Goal: Task Accomplishment & Management: Use online tool/utility

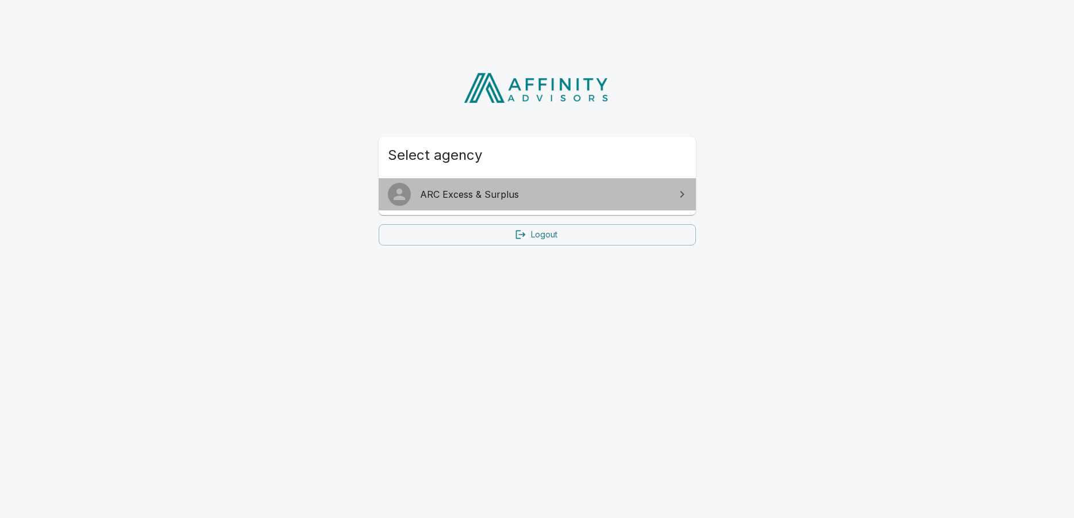
click at [474, 194] on span "ARC Excess & Surplus" at bounding box center [544, 194] width 248 height 14
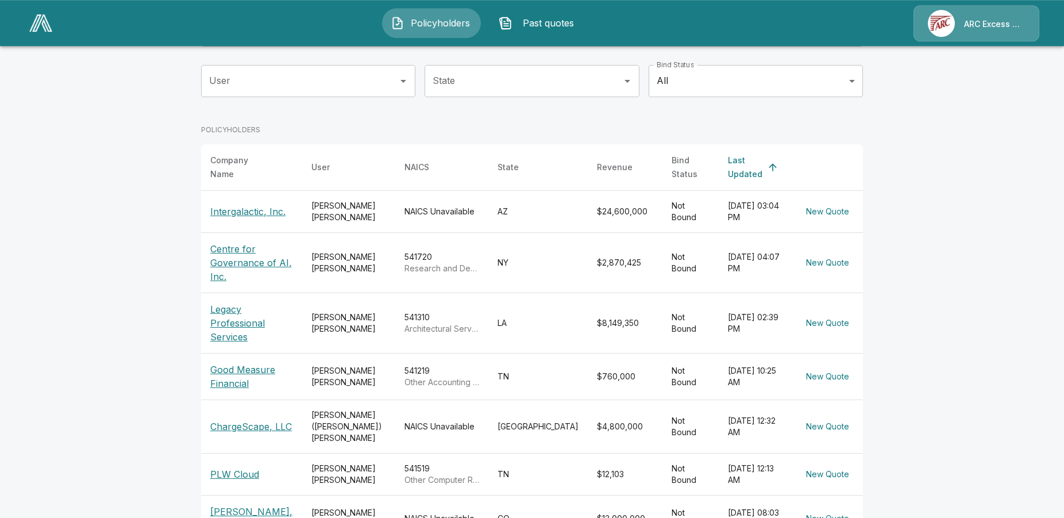
scroll to position [117, 0]
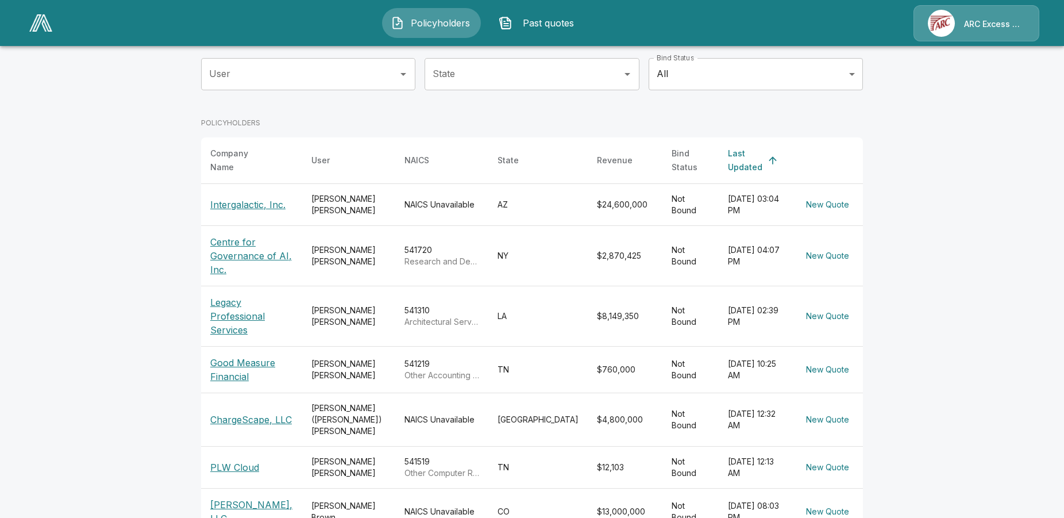
click at [228, 361] on p "Good Measure Financial" at bounding box center [251, 370] width 83 height 28
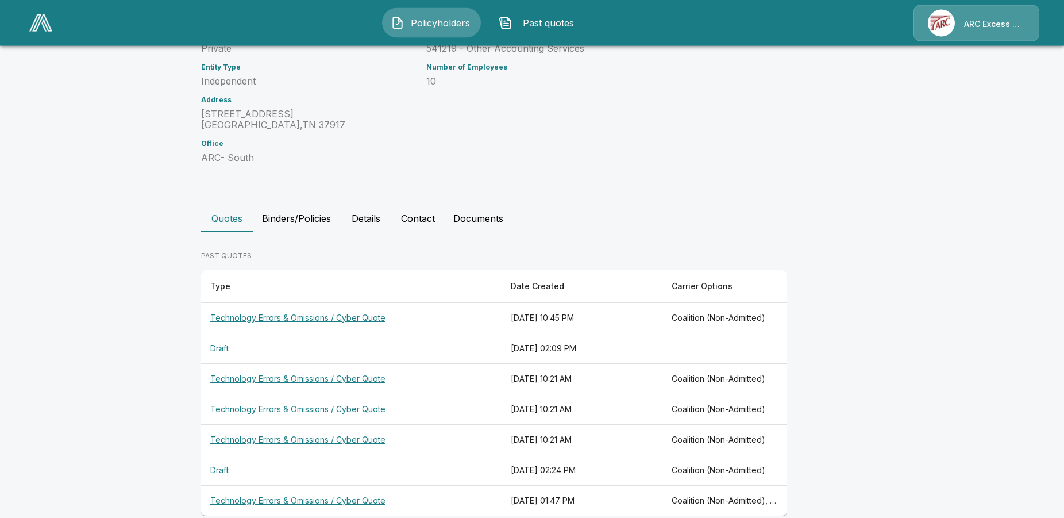
scroll to position [169, 0]
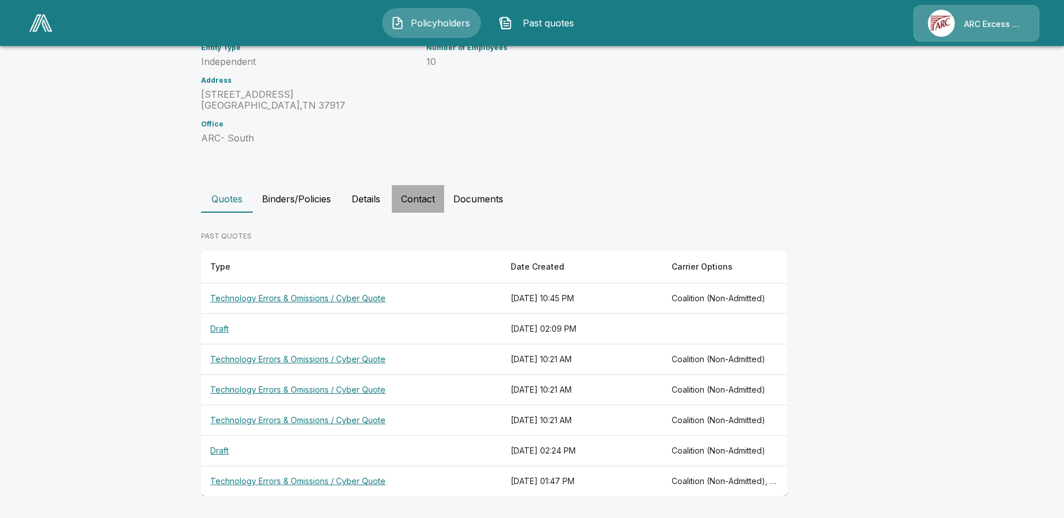
click at [433, 199] on button "Contact" at bounding box center [418, 199] width 52 height 28
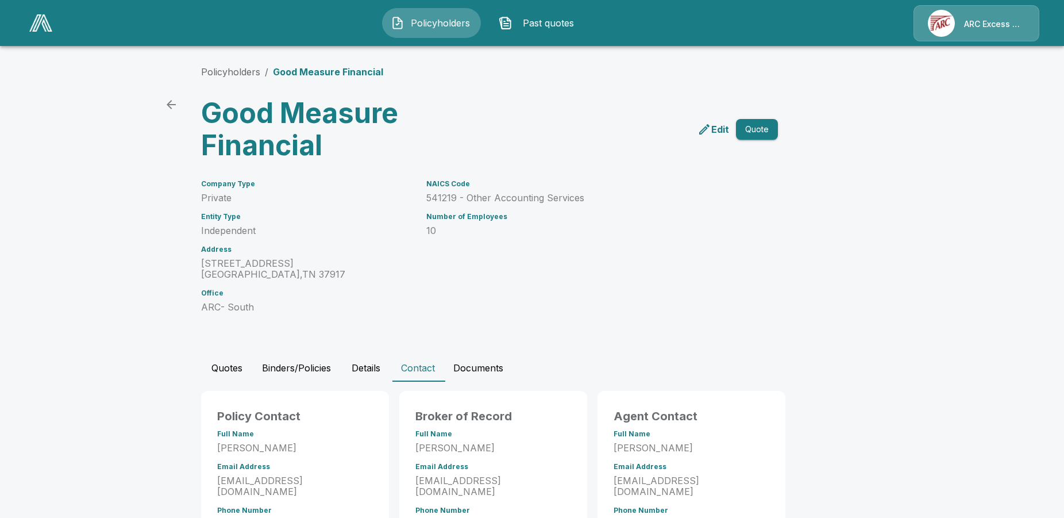
scroll to position [50, 0]
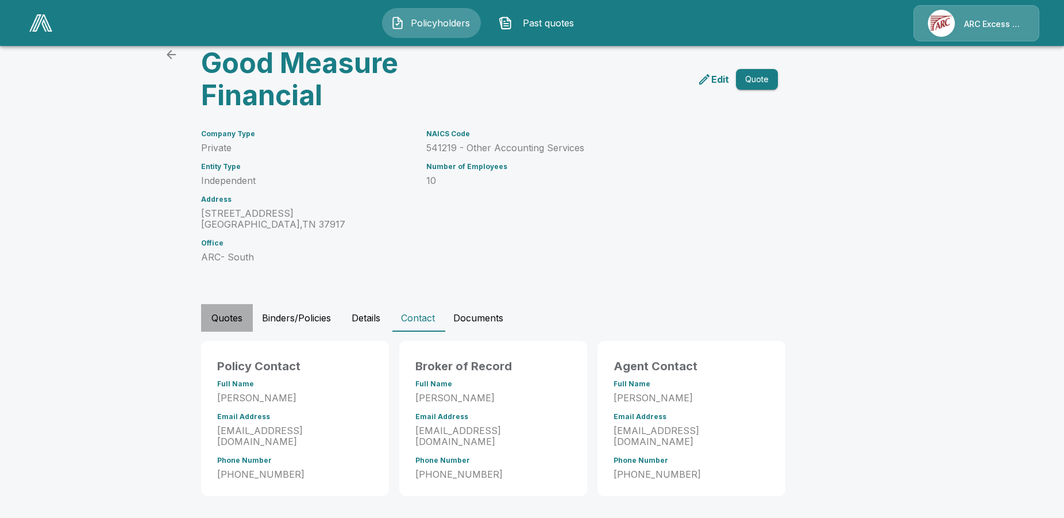
click at [223, 319] on button "Quotes" at bounding box center [227, 318] width 52 height 28
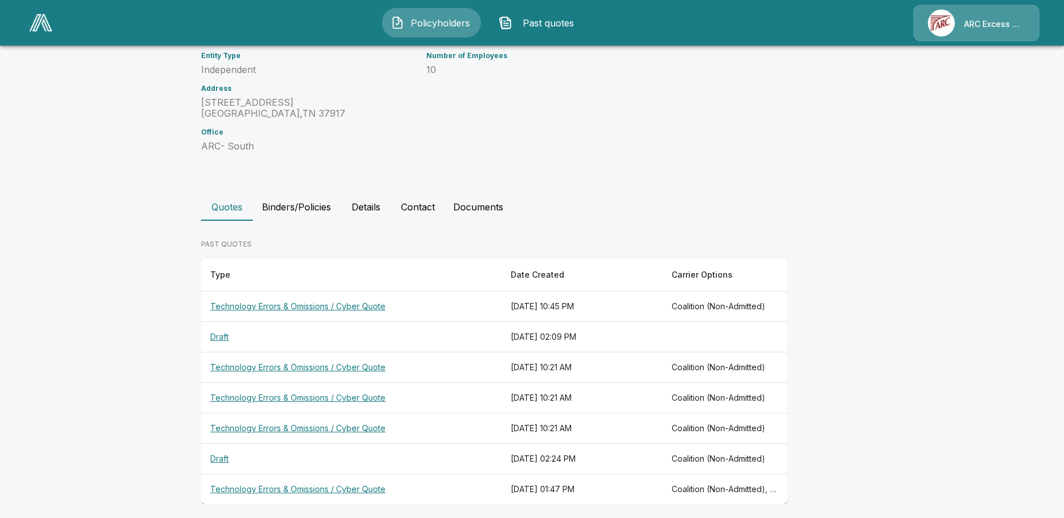
scroll to position [0, 0]
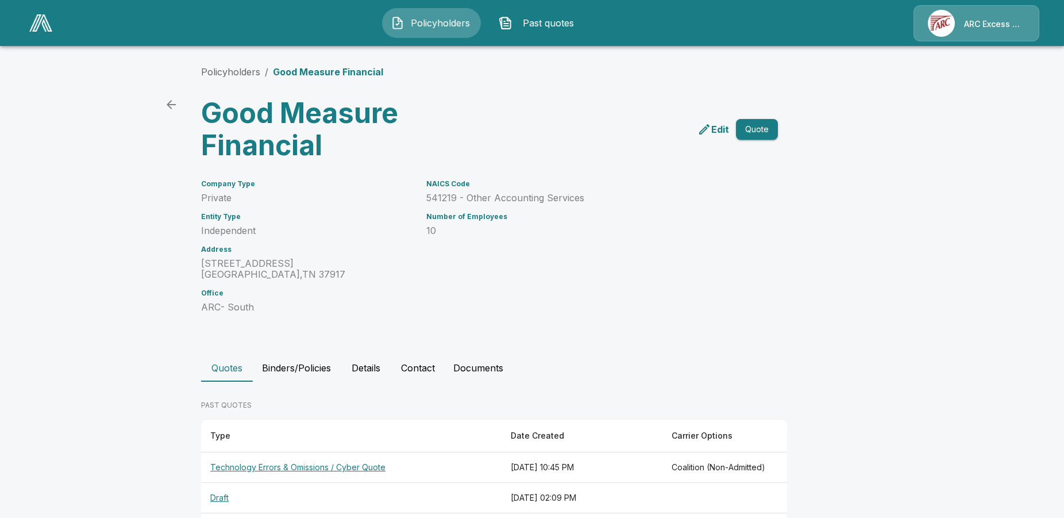
click at [276, 133] on h3 "Good Measure Financial" at bounding box center [343, 129] width 284 height 64
click at [178, 106] on icon "back" at bounding box center [171, 105] width 14 height 14
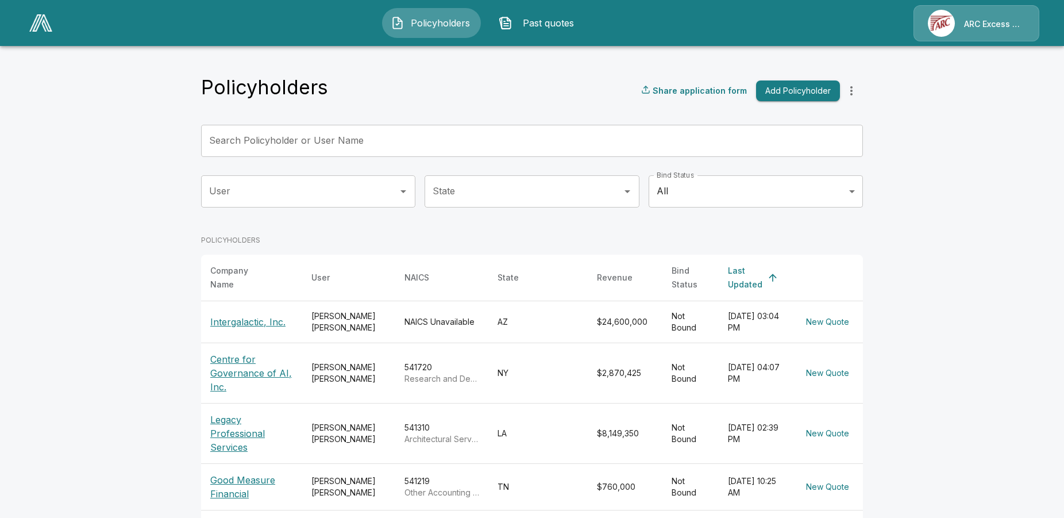
click at [233, 474] on p "Good Measure Financial" at bounding box center [251, 487] width 83 height 28
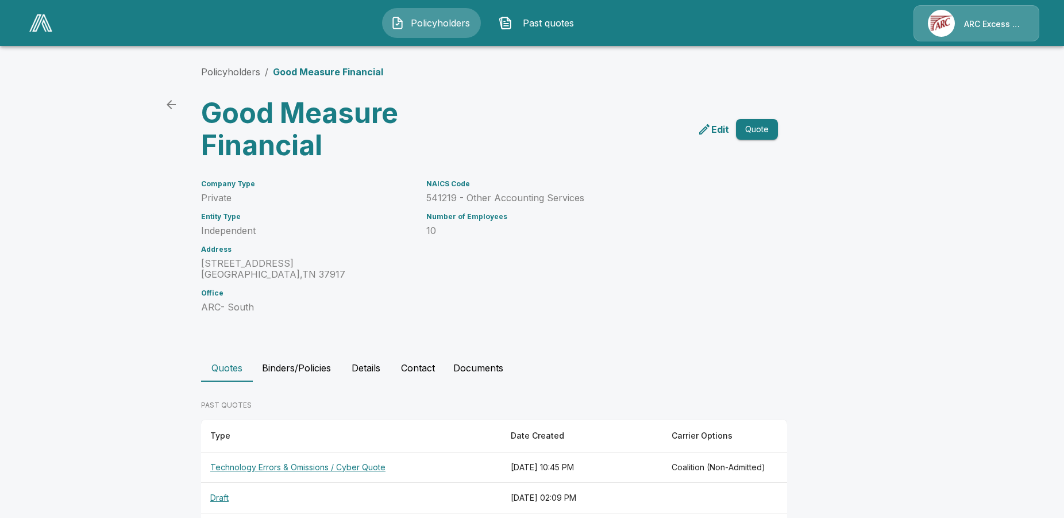
click at [757, 132] on button "Quote" at bounding box center [757, 129] width 42 height 21
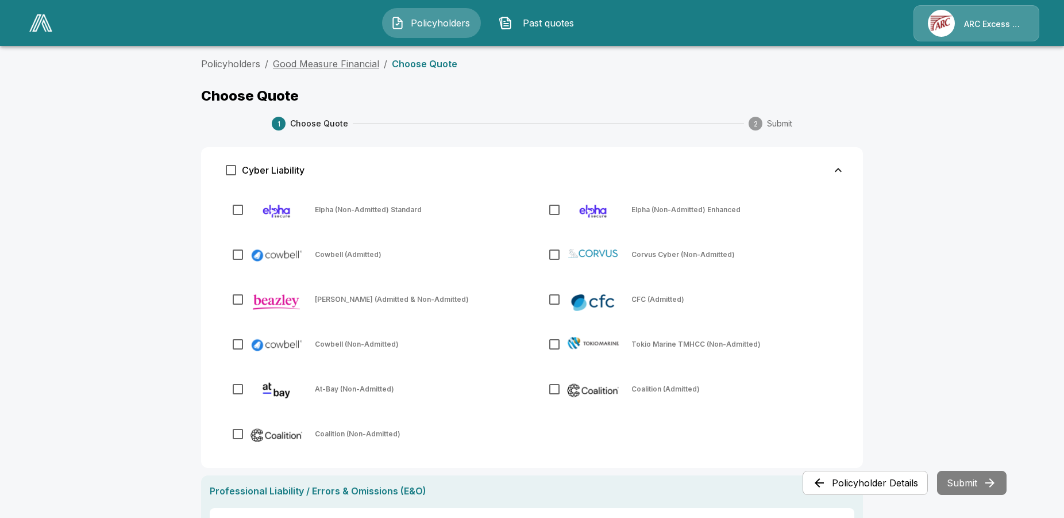
click at [287, 62] on link "Good Measure Financial" at bounding box center [326, 63] width 106 height 11
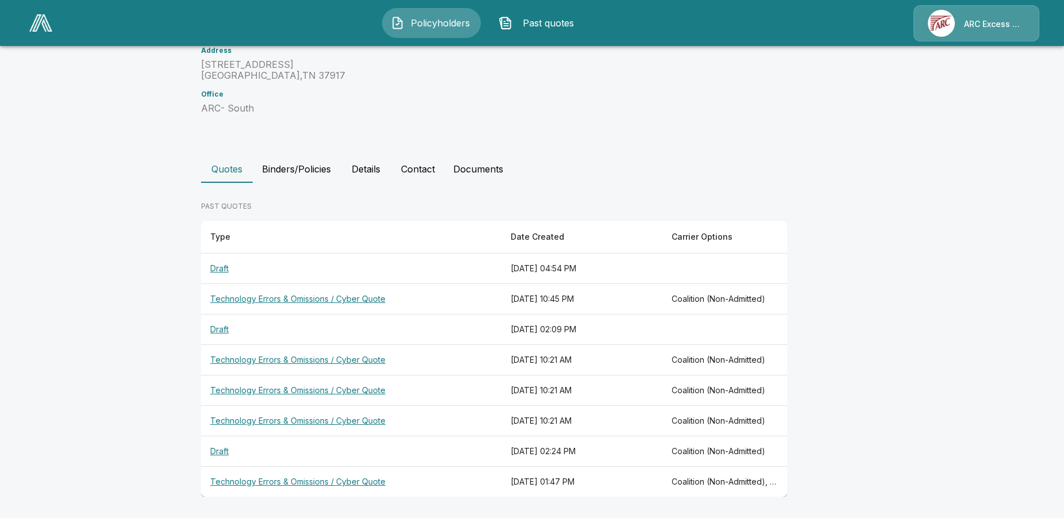
scroll to position [199, 0]
click at [338, 484] on th "Technology Errors & Omissions / Cyber Quote" at bounding box center [351, 481] width 300 height 30
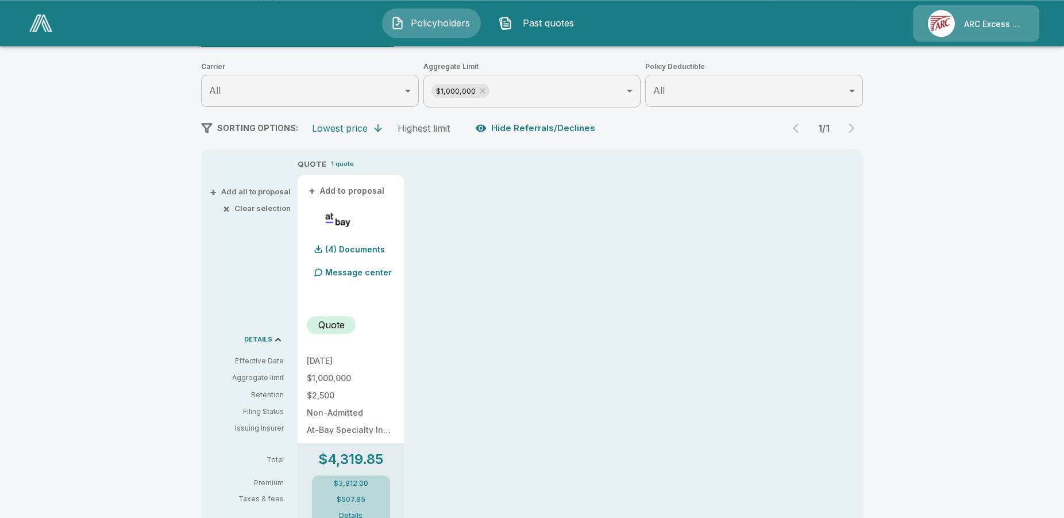
scroll to position [82, 0]
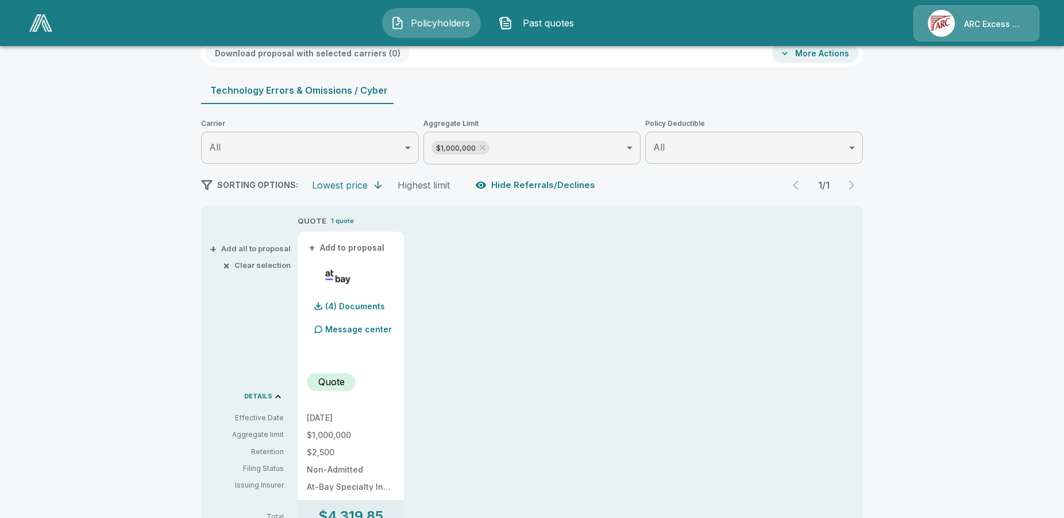
click at [364, 326] on p "Message center" at bounding box center [358, 329] width 67 height 12
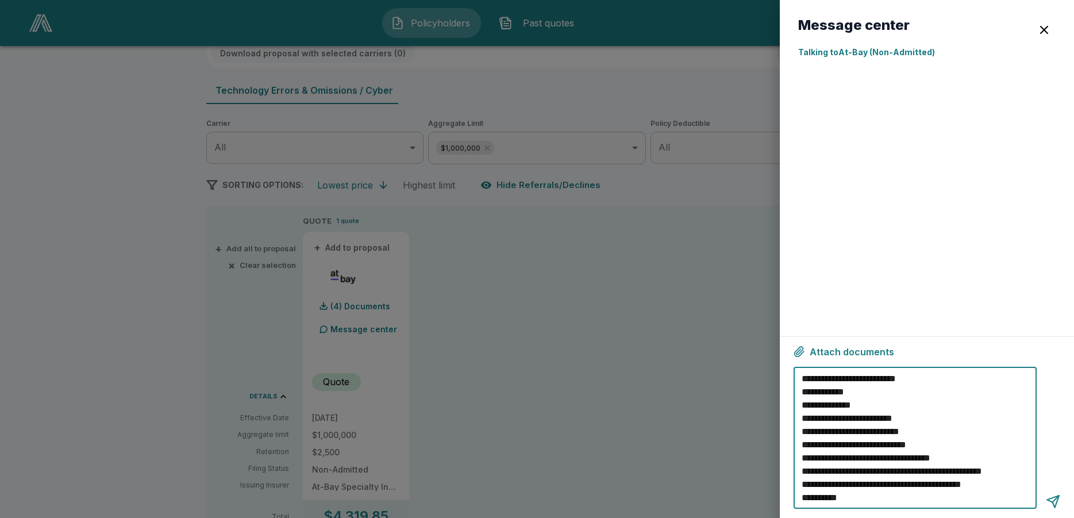
click at [932, 374] on textarea "**********" at bounding box center [916, 438] width 230 height 132
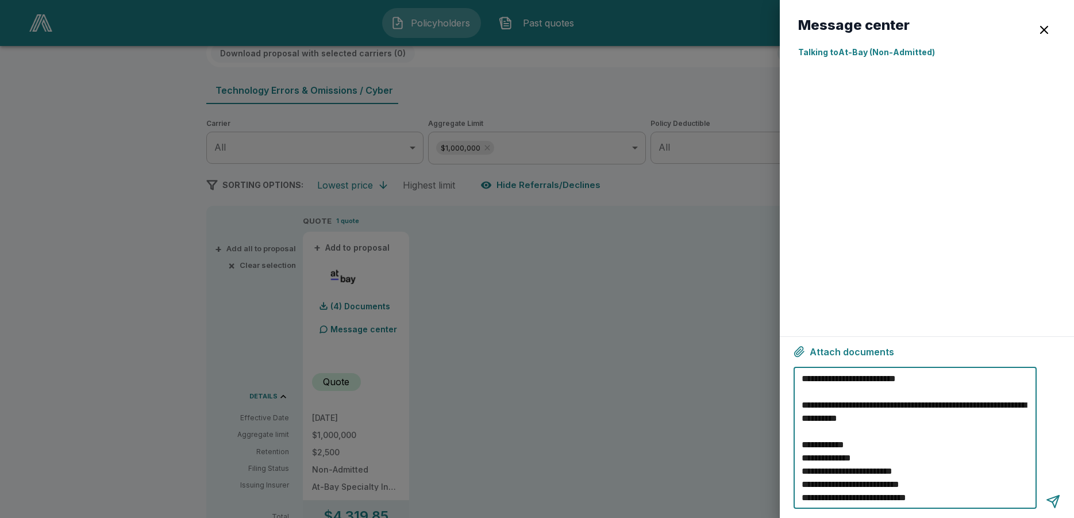
click at [968, 417] on textarea "**********" at bounding box center [916, 438] width 230 height 132
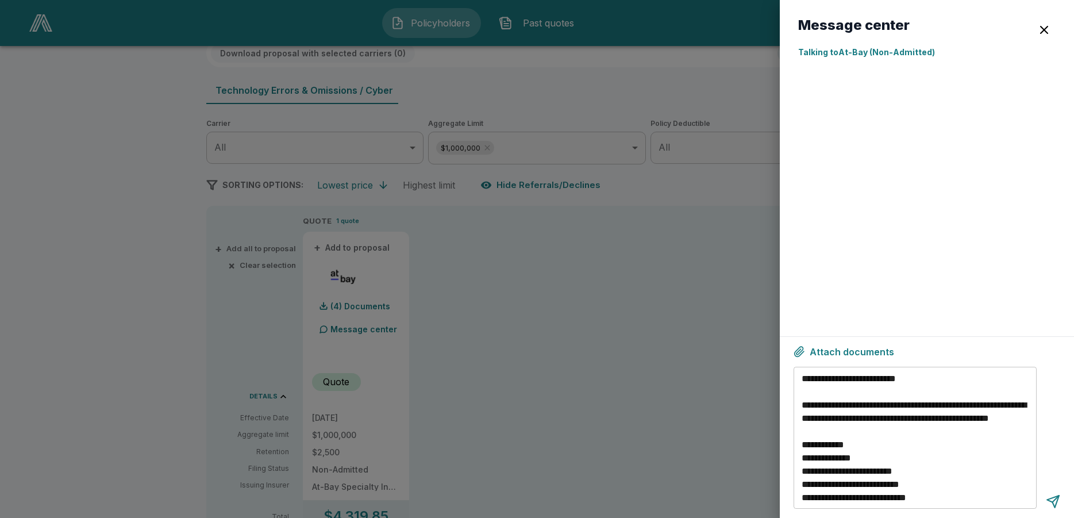
click at [964, 427] on textarea "**********" at bounding box center [916, 438] width 230 height 132
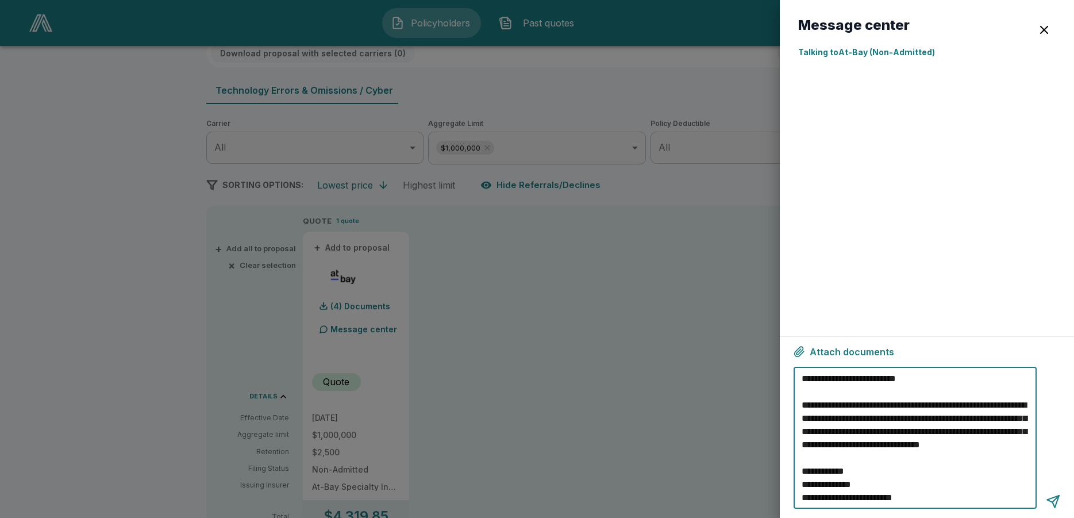
drag, startPoint x: 1018, startPoint y: 456, endPoint x: 802, endPoint y: 402, distance: 223.2
click at [802, 402] on textarea "**********" at bounding box center [916, 438] width 230 height 132
type textarea "**********"
click at [1056, 499] on div at bounding box center [1052, 501] width 14 height 14
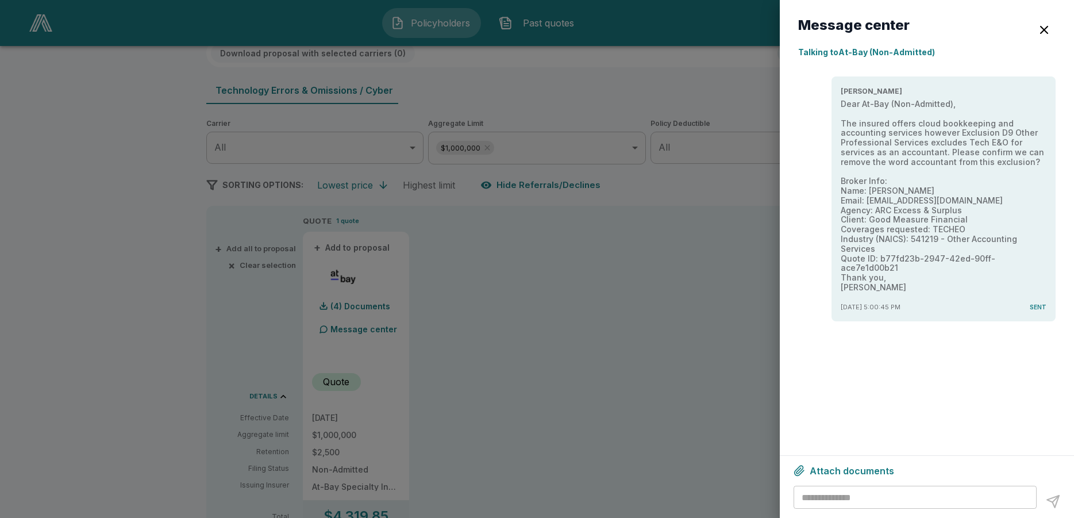
click at [704, 273] on div at bounding box center [537, 259] width 1074 height 518
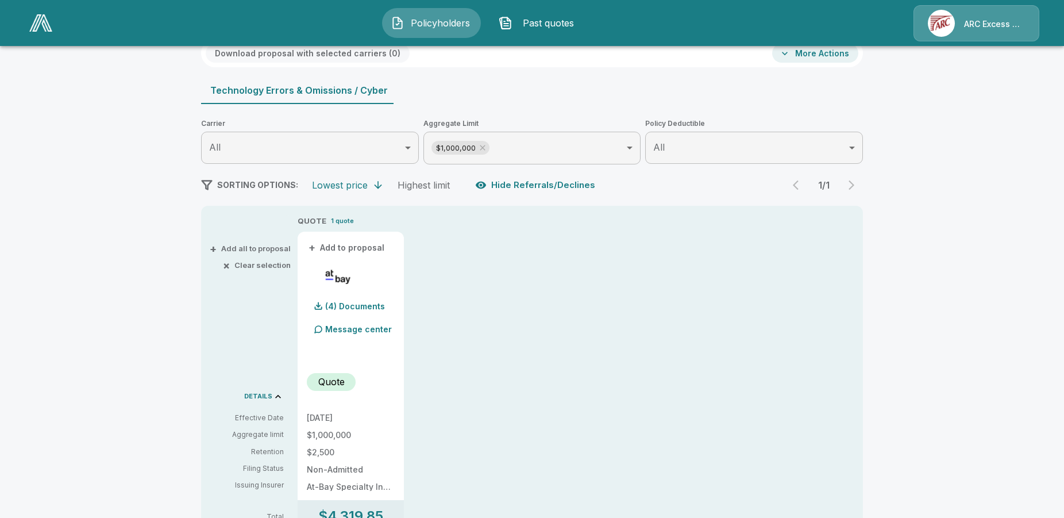
click at [534, 98] on div "Technology Errors & Omissions / Cyber" at bounding box center [532, 90] width 662 height 28
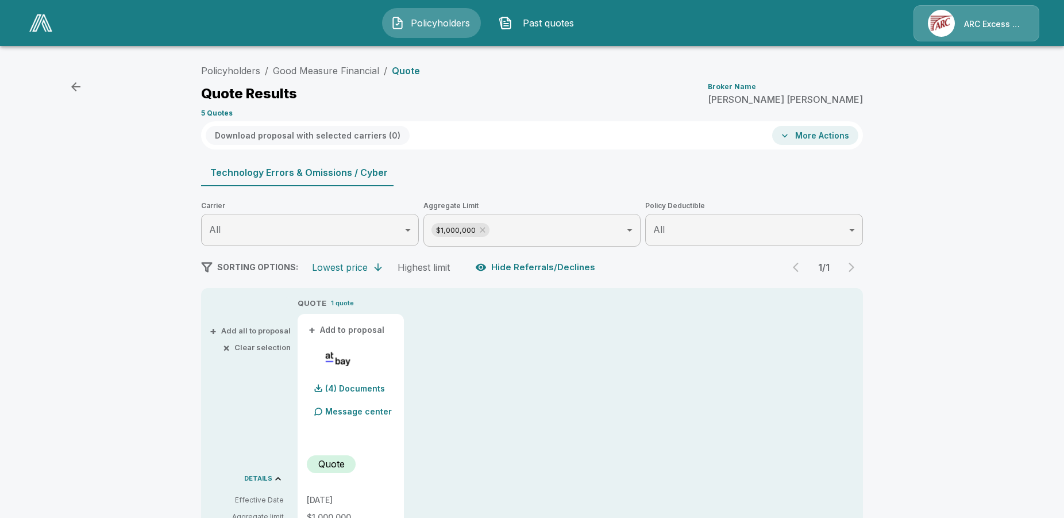
click at [820, 134] on button "More Actions" at bounding box center [815, 135] width 86 height 19
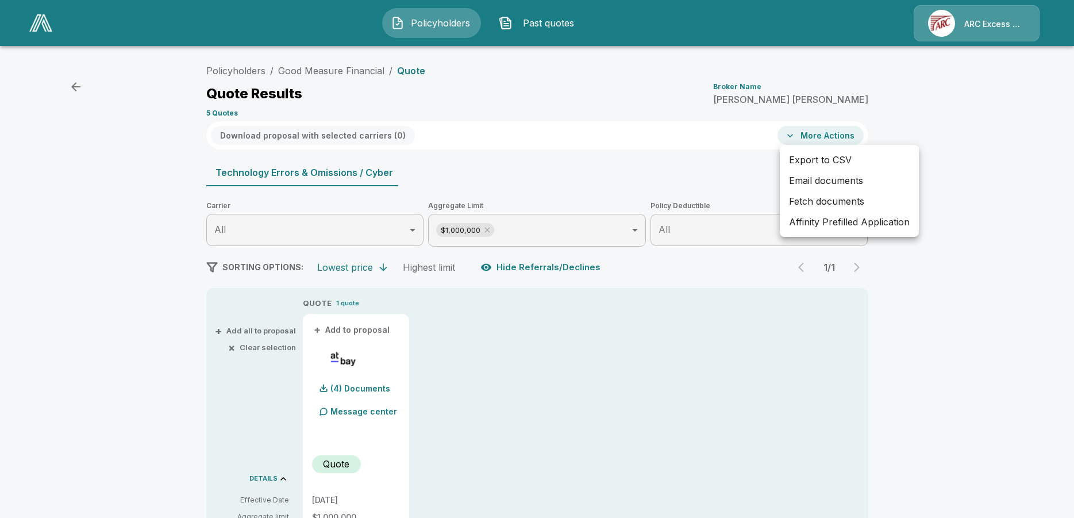
click at [708, 99] on div at bounding box center [537, 259] width 1074 height 518
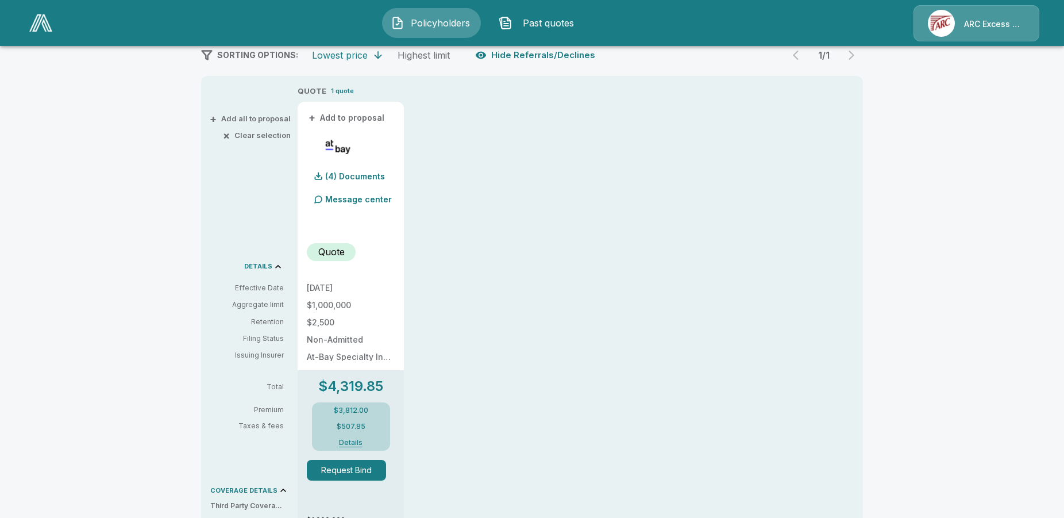
scroll to position [176, 0]
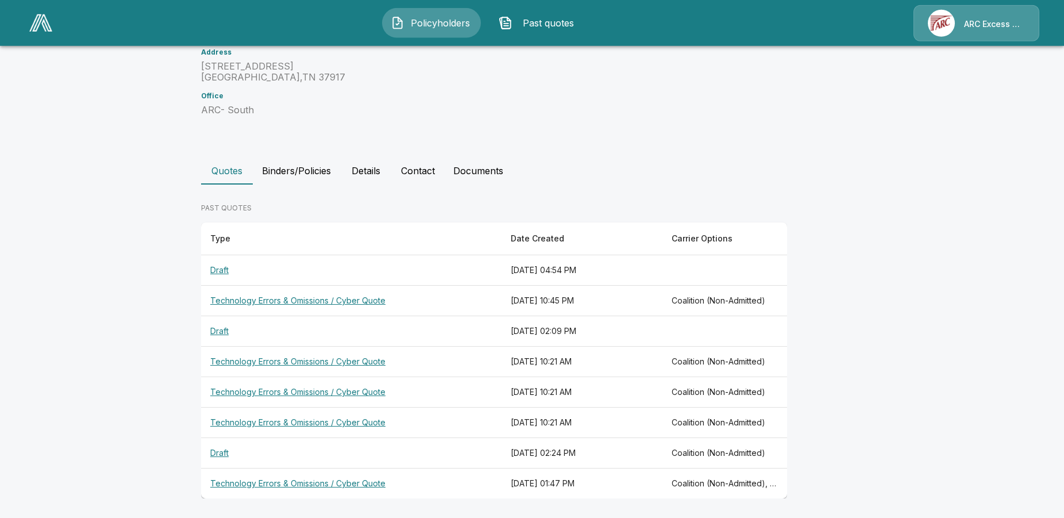
scroll to position [199, 0]
